Goal: Check status: Check status

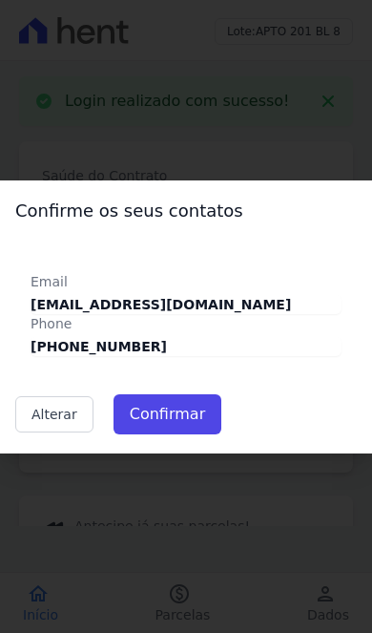
click at [234, 357] on div "Email nathaliasouzadaveiga@gmail.com Phone (51) 98256-5190" at bounding box center [186, 298] width 342 height 153
click at [193, 412] on button "Confirmar" at bounding box center [168, 414] width 108 height 40
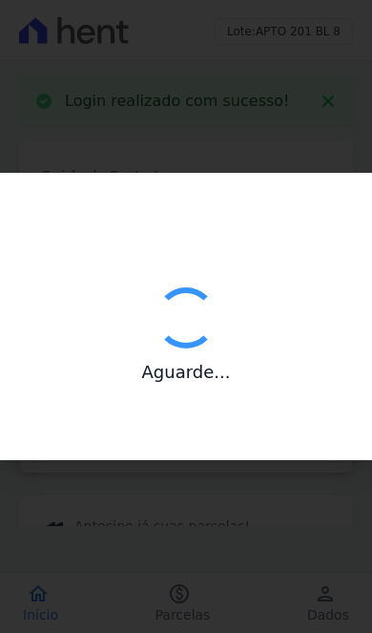
type input "Contatos confirmados com sucesso."
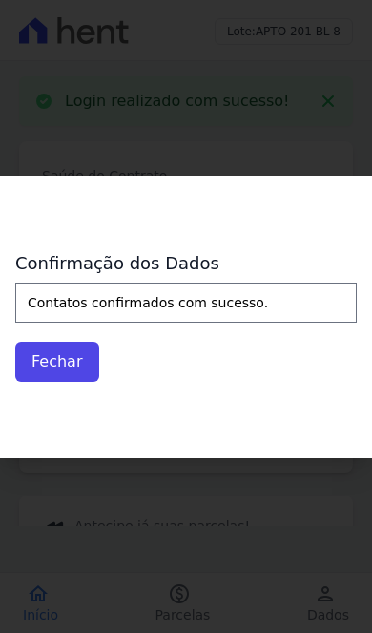
click at [51, 369] on button "Fechar" at bounding box center [57, 362] width 84 height 40
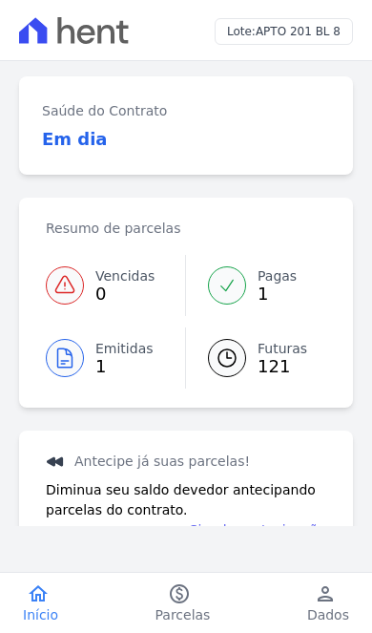
click at [286, 352] on span "Futuras" at bounding box center [283, 349] width 50 height 20
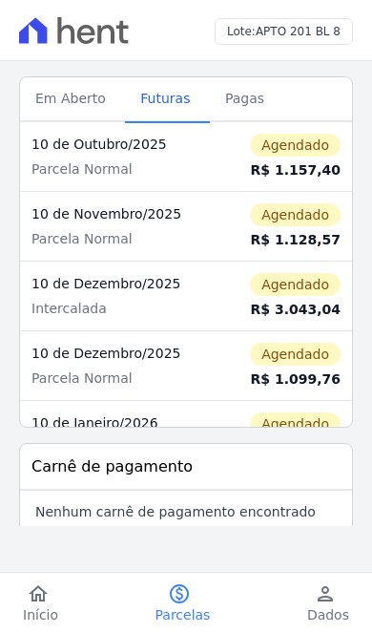
click at [61, 96] on span "Em Aberto" at bounding box center [71, 98] width 94 height 38
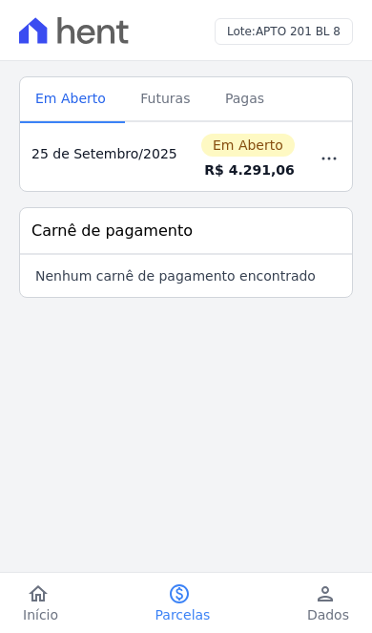
click at [233, 99] on span "Pagas" at bounding box center [245, 98] width 62 height 38
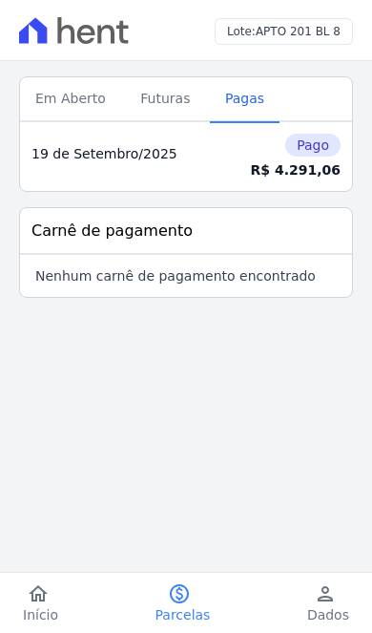
click at [171, 109] on span "Futuras" at bounding box center [165, 98] width 73 height 38
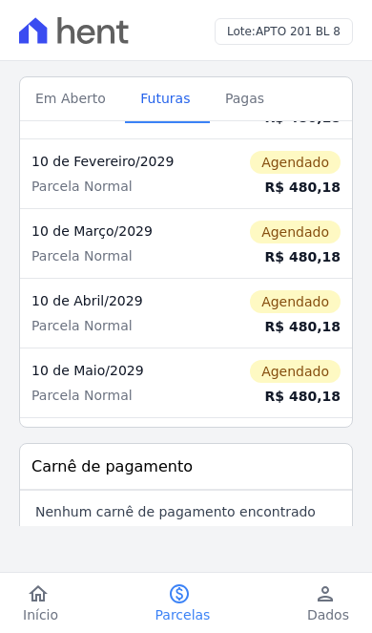
scroll to position [2910, 0]
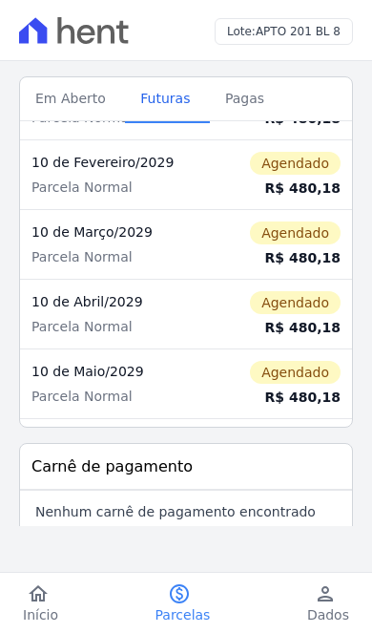
click at [63, 86] on span "Em Aberto" at bounding box center [71, 98] width 94 height 38
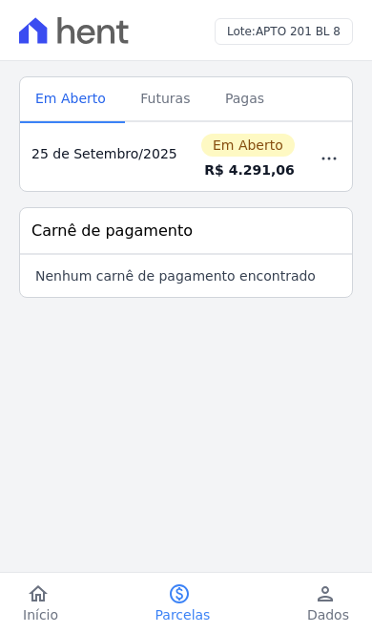
click at [30, 594] on icon "home" at bounding box center [38, 594] width 23 height 23
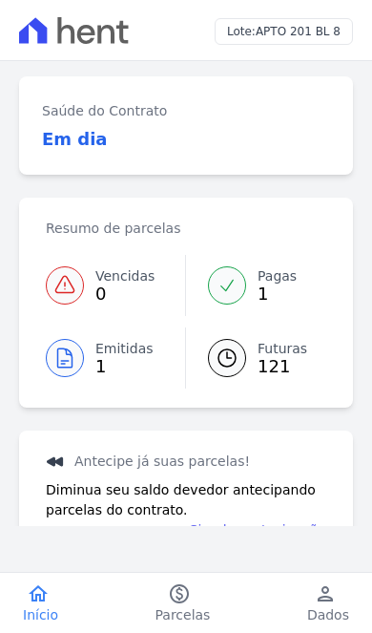
click at [193, 608] on span "Parcelas" at bounding box center [183, 614] width 55 height 19
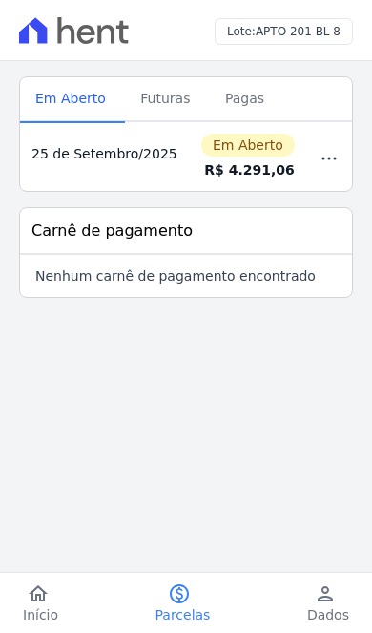
click at [166, 104] on span "Futuras" at bounding box center [165, 98] width 73 height 38
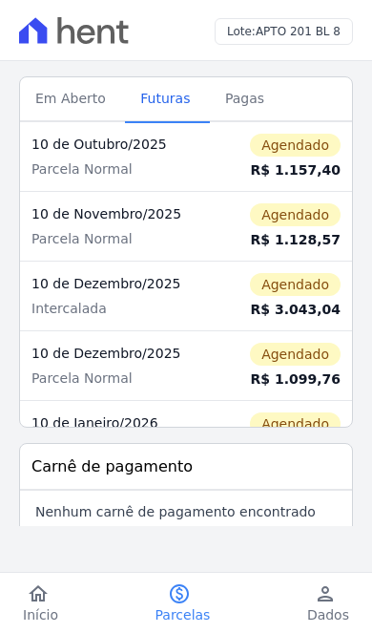
click at [328, 603] on icon "person" at bounding box center [325, 594] width 23 height 23
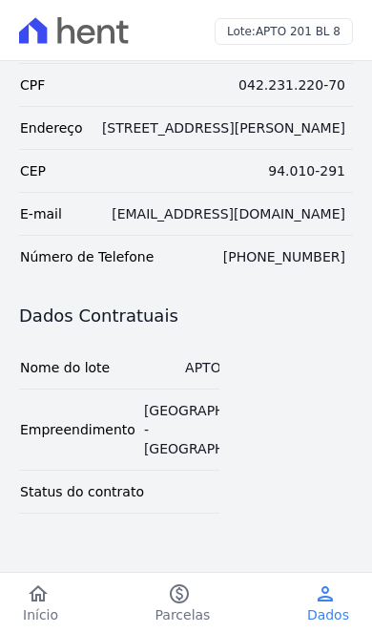
click at [180, 617] on span "Parcelas" at bounding box center [183, 614] width 55 height 19
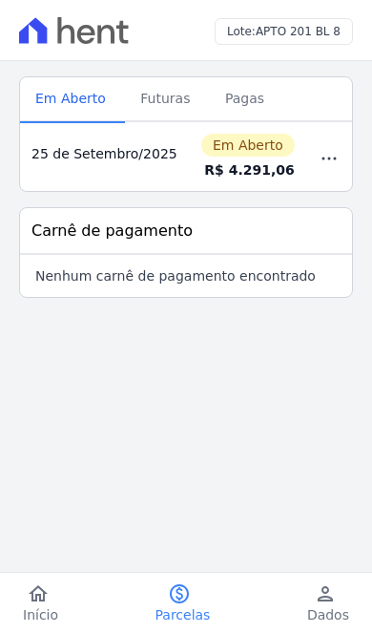
click at [248, 96] on span "Pagas" at bounding box center [245, 98] width 62 height 38
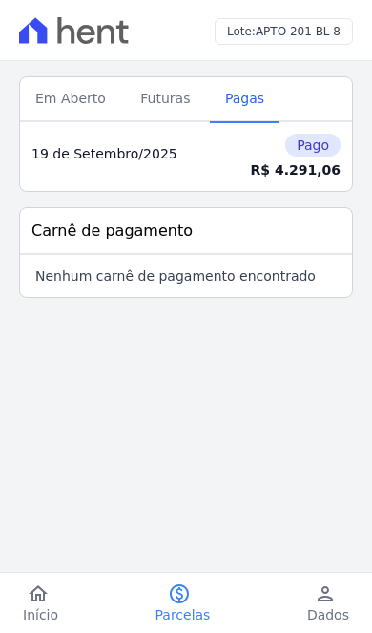
click at [161, 110] on span "Futuras" at bounding box center [165, 98] width 73 height 38
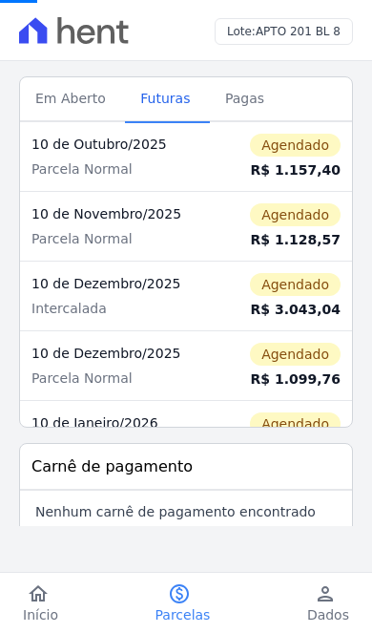
click at [236, 96] on span "Pagas" at bounding box center [245, 98] width 62 height 38
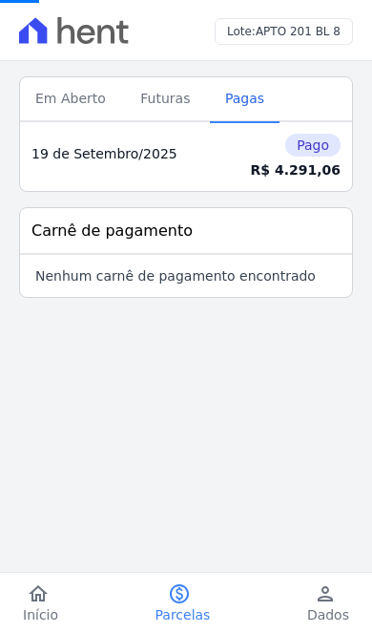
click at [61, 100] on span "Em Aberto" at bounding box center [71, 98] width 94 height 38
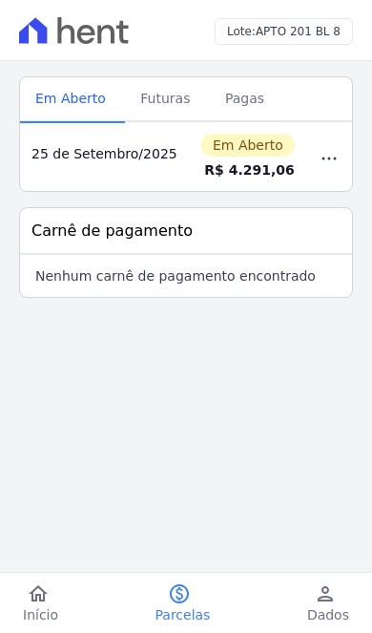
click at [28, 601] on icon "home" at bounding box center [38, 594] width 23 height 23
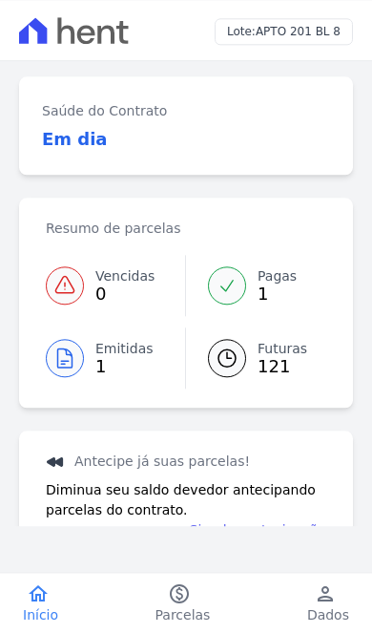
scroll to position [32, 0]
click at [185, 599] on icon "paid" at bounding box center [179, 594] width 23 height 23
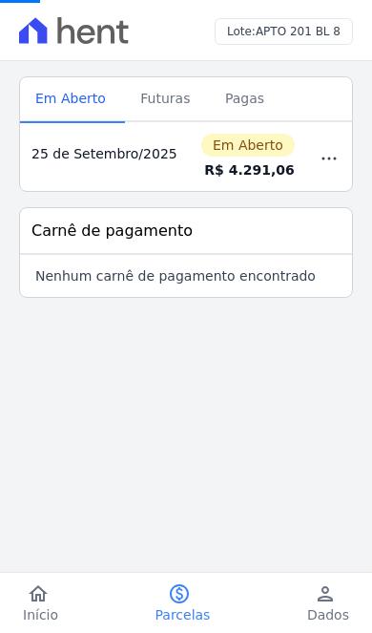
click at [153, 113] on span "Futuras" at bounding box center [165, 98] width 73 height 38
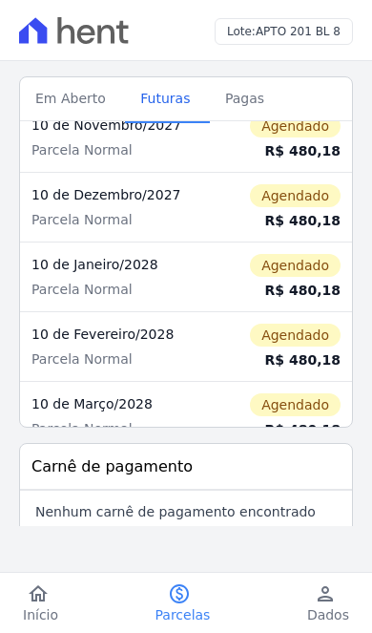
scroll to position [1900, 0]
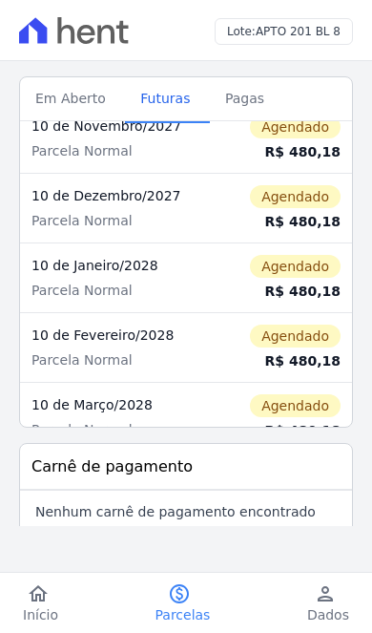
click at [13, 623] on link "home Início" at bounding box center [40, 604] width 81 height 42
